Goal: Transaction & Acquisition: Purchase product/service

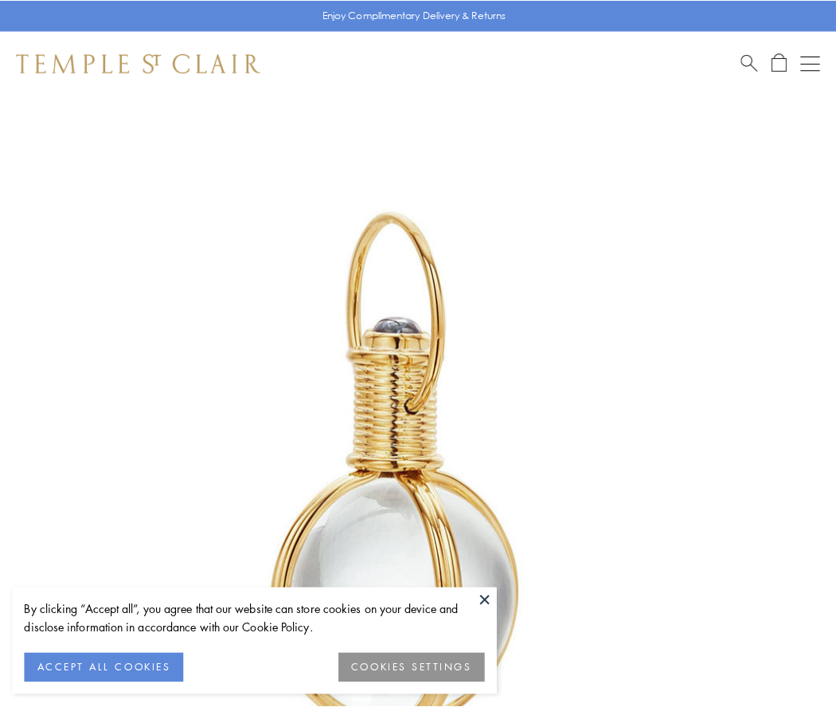
scroll to position [415, 0]
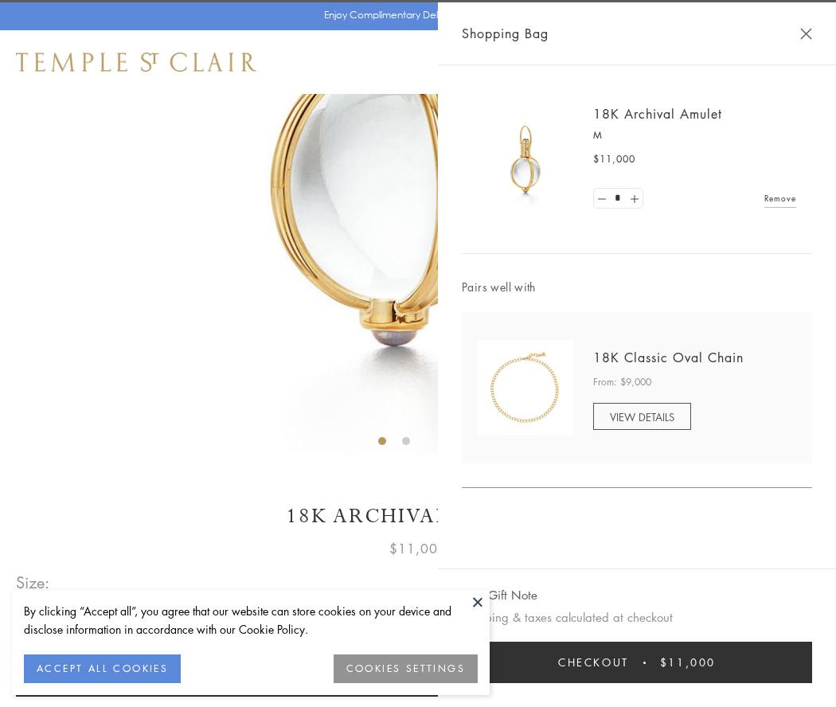
click at [637, 662] on button "Checkout $11,000" at bounding box center [637, 662] width 350 height 41
